Goal: Task Accomplishment & Management: Use online tool/utility

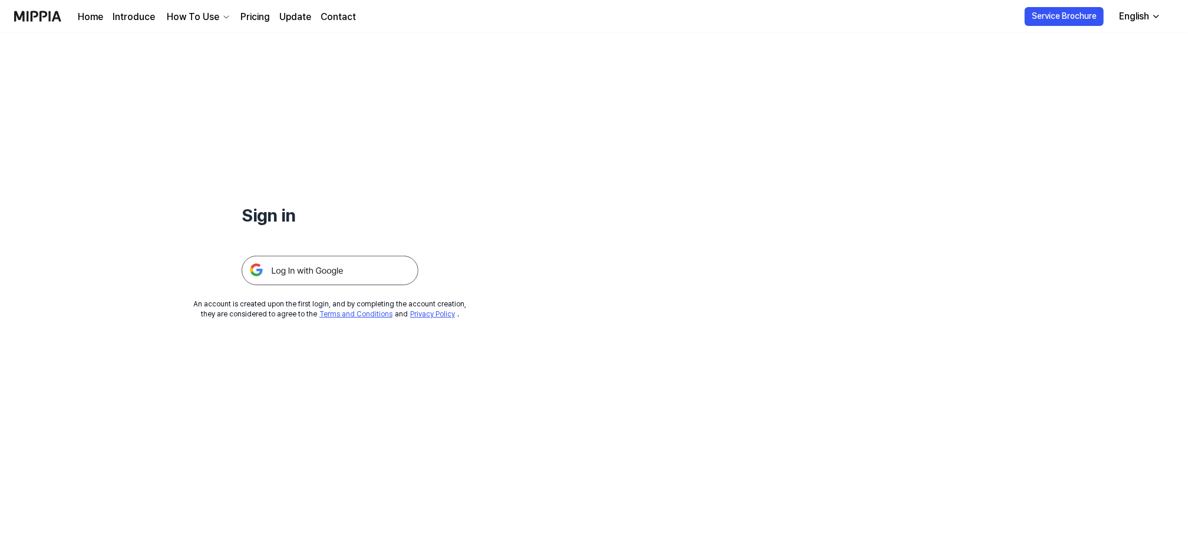
drag, startPoint x: 0, startPoint y: 0, endPoint x: 285, endPoint y: 274, distance: 395.0
click at [285, 274] on img at bounding box center [330, 270] width 177 height 29
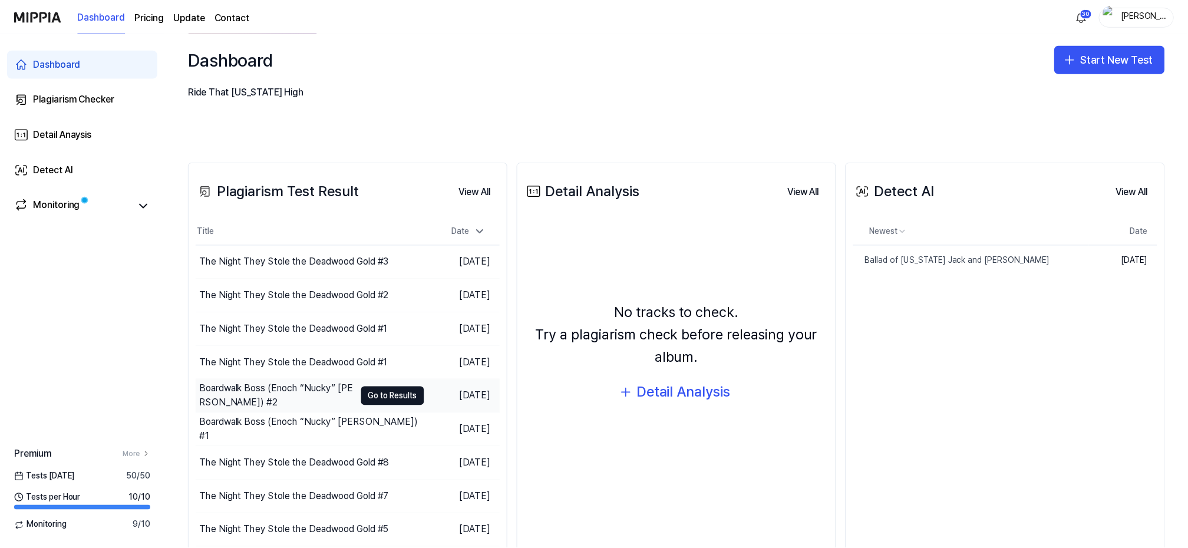
scroll to position [193, 0]
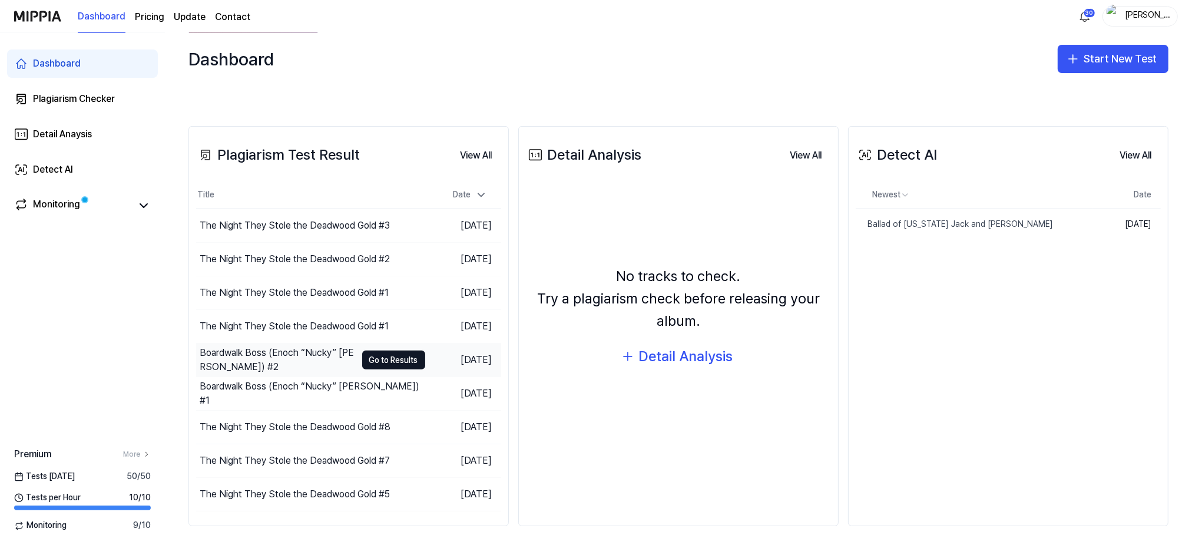
click at [266, 352] on div "Boardwalk Boss (Enoch “Nucky” [PERSON_NAME]) #2" at bounding box center [278, 360] width 157 height 28
